Goal: Information Seeking & Learning: Learn about a topic

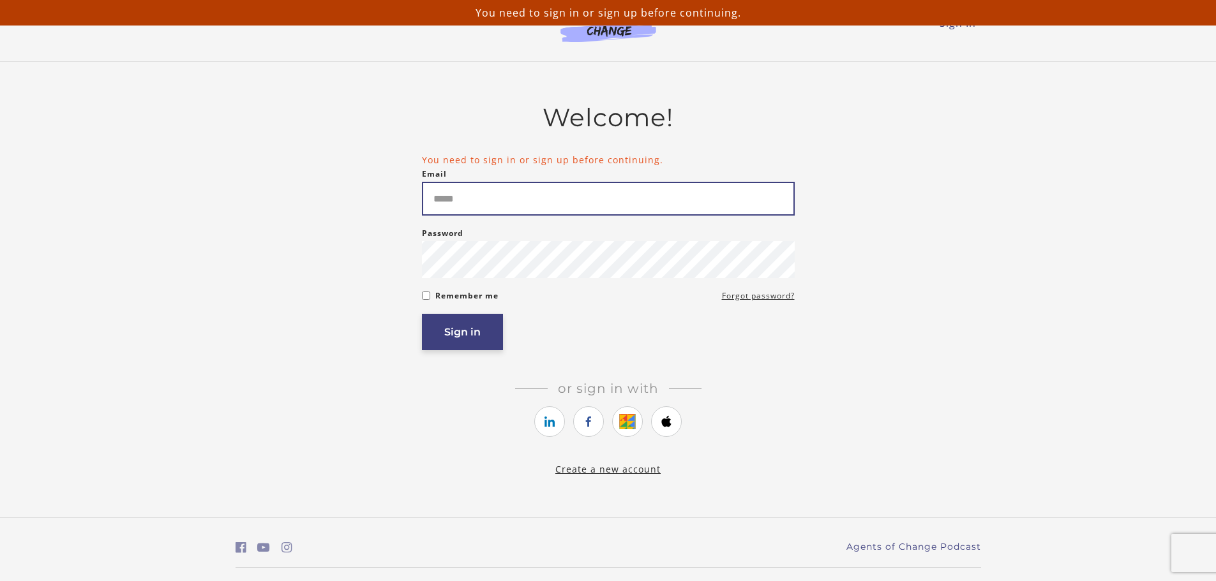
type input "**********"
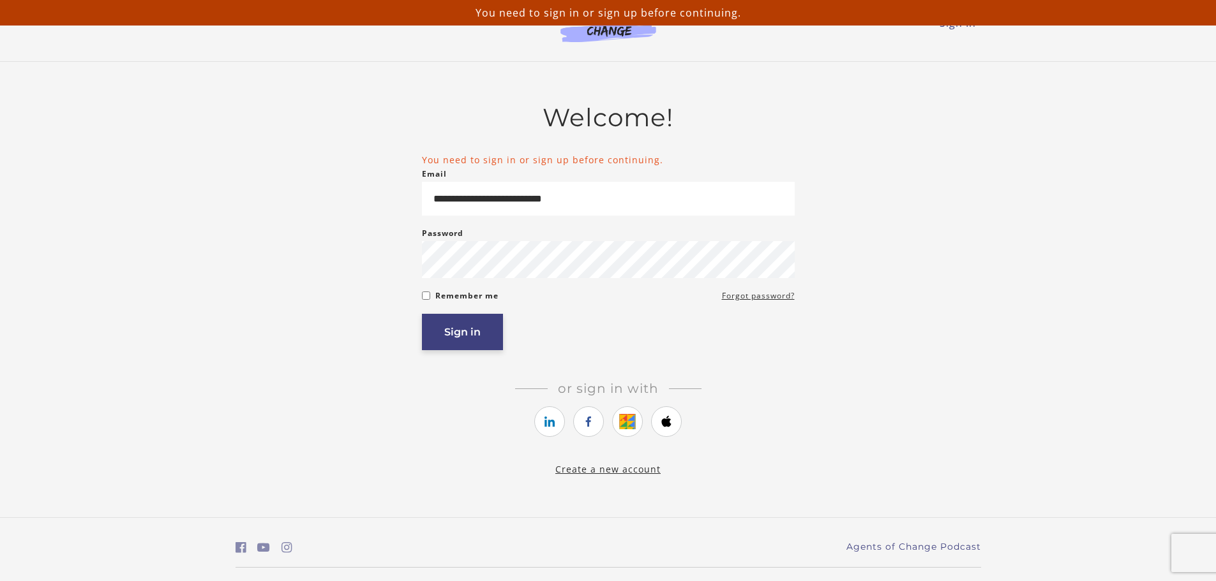
click at [461, 349] on button "Sign in" at bounding box center [462, 332] width 81 height 36
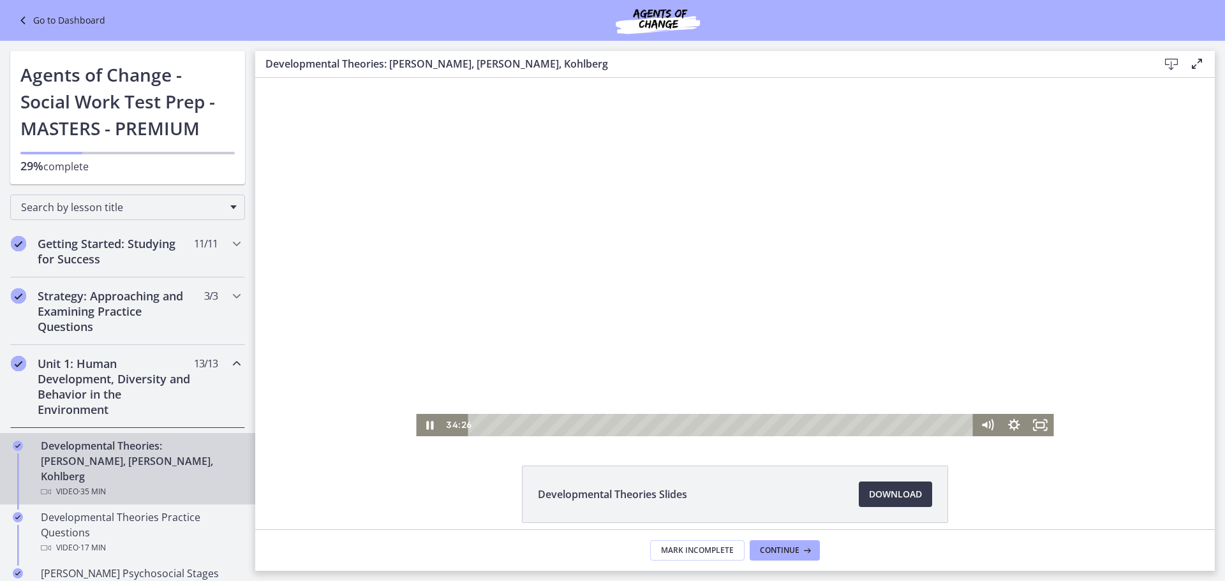
click at [576, 139] on div at bounding box center [735, 257] width 638 height 359
click at [577, 122] on div at bounding box center [735, 257] width 638 height 359
click at [530, 146] on div at bounding box center [735, 257] width 638 height 359
click at [431, 427] on icon "Play Video" at bounding box center [431, 425] width 32 height 27
click at [805, 318] on div at bounding box center [735, 257] width 638 height 359
